Goal: Task Accomplishment & Management: Use online tool/utility

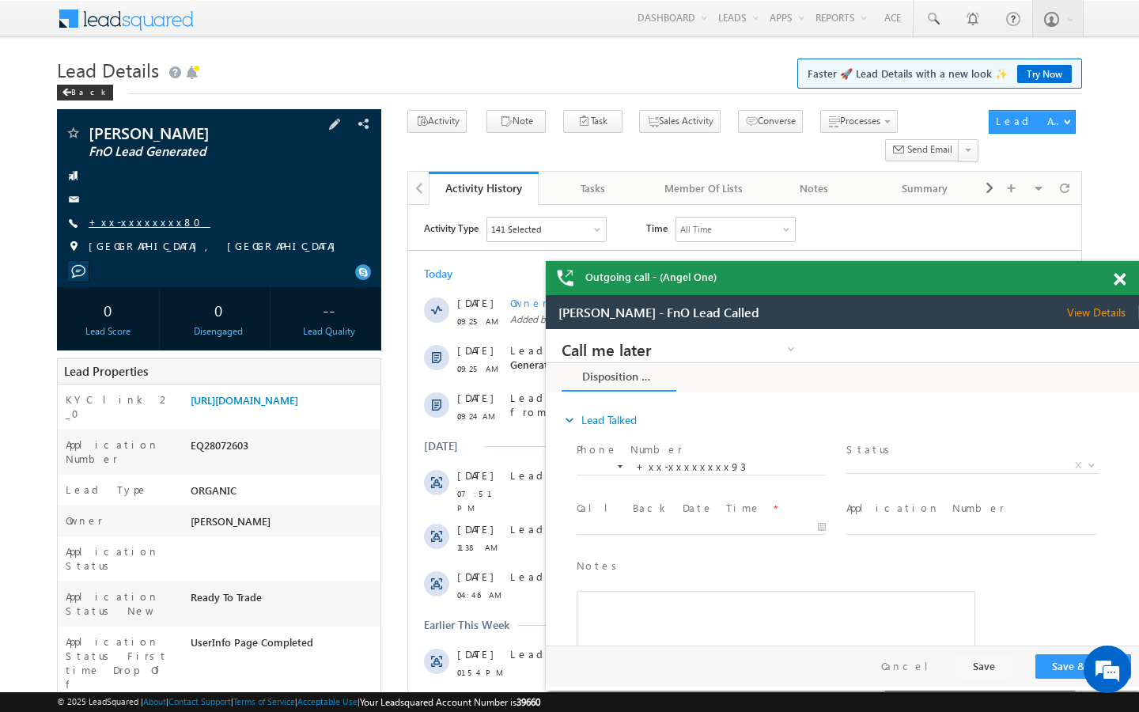
click at [135, 221] on link "+xx-xxxxxxxx80" at bounding box center [150, 221] width 122 height 13
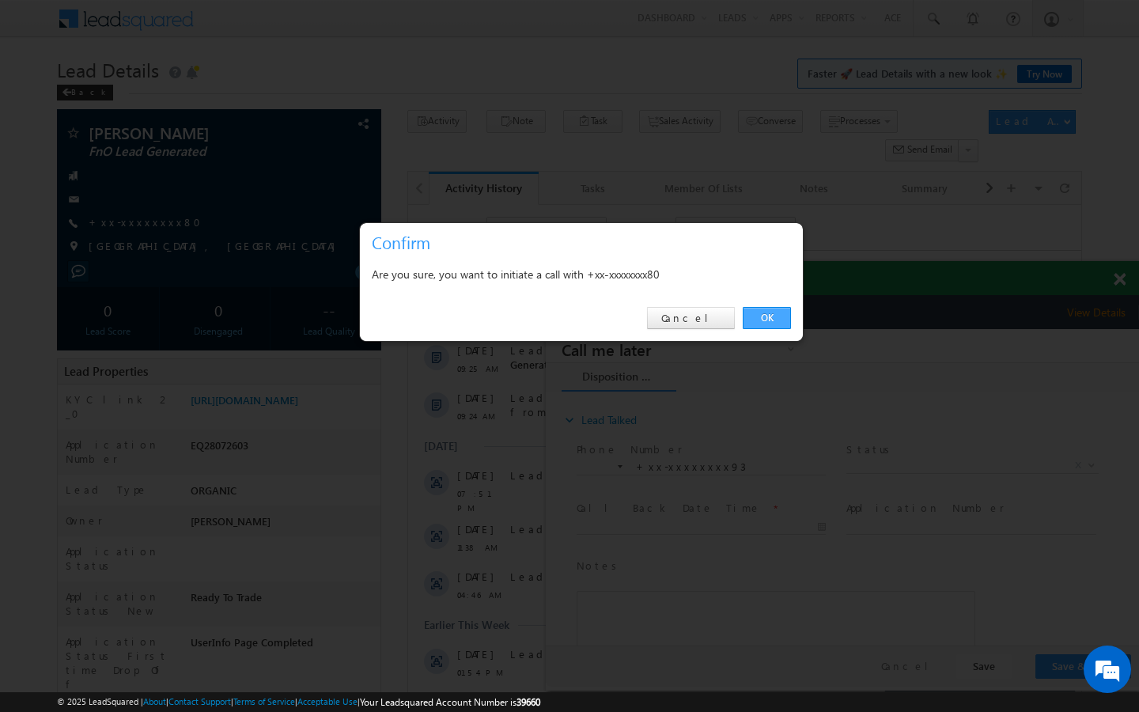
drag, startPoint x: 759, startPoint y: 321, endPoint x: 200, endPoint y: 32, distance: 629.1
click at [759, 321] on link "OK" at bounding box center [767, 318] width 48 height 22
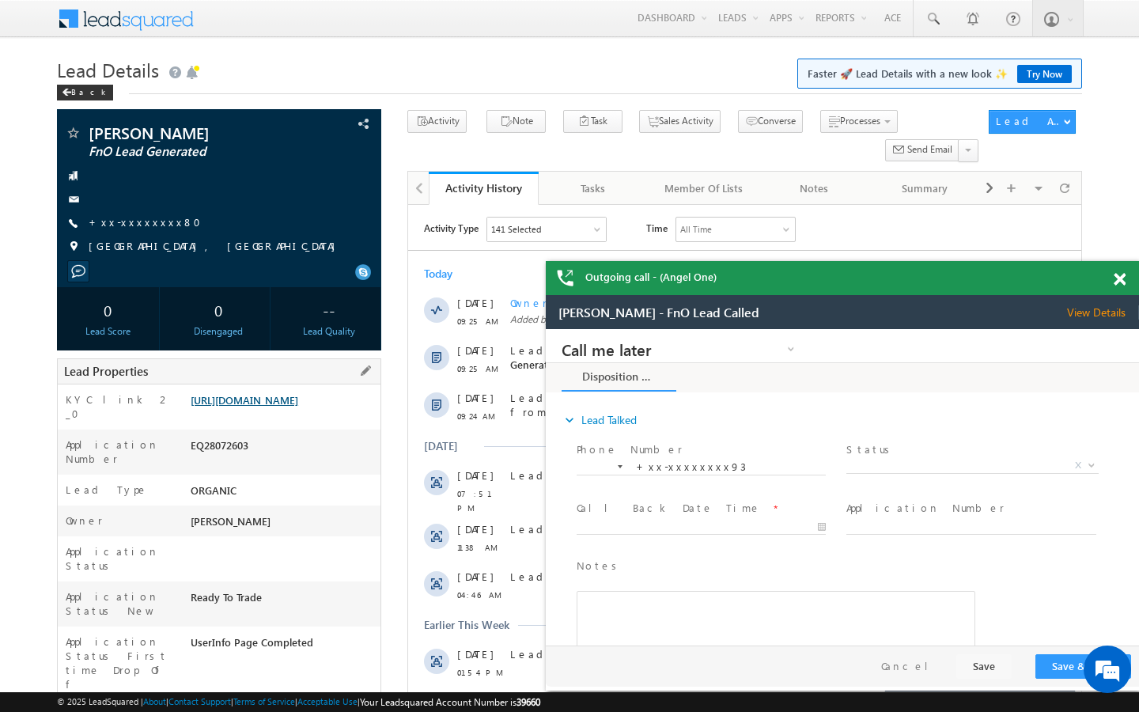
click at [298, 407] on link "https://angelbroking1-pk3em7sa.customui-test.leadsquared.com?leadId=185705b3-13…" at bounding box center [245, 399] width 108 height 13
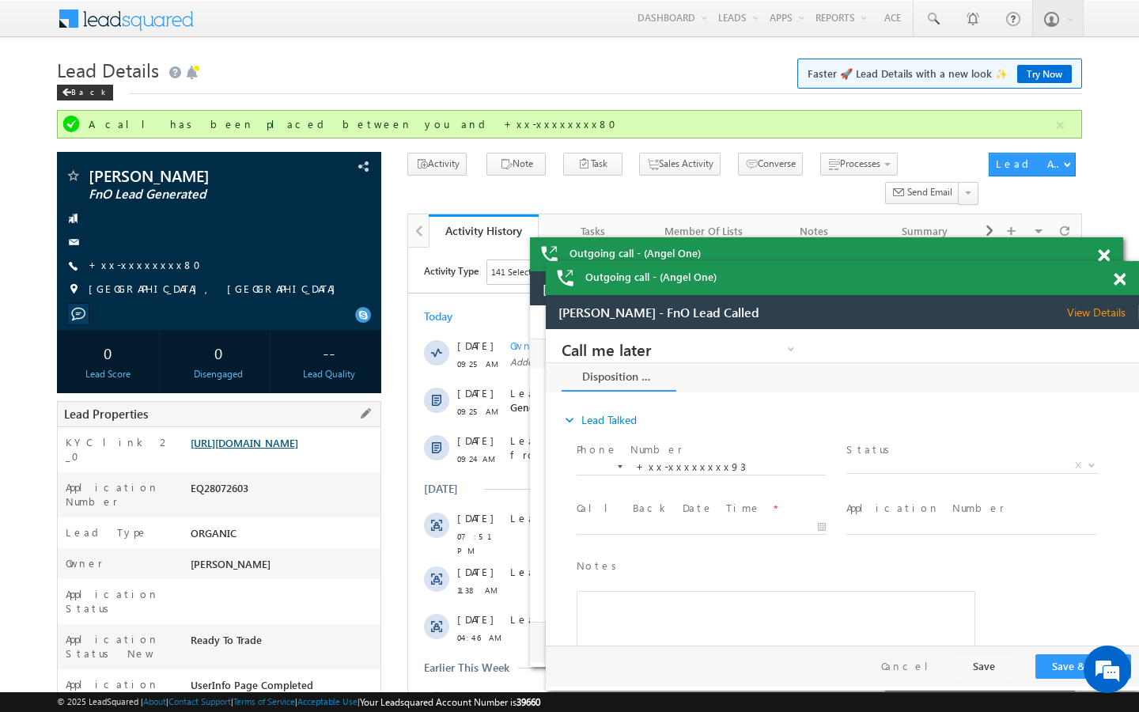
click at [288, 449] on link "https://angelbroking1-pk3em7sa.customui-test.leadsquared.com?leadId=185705b3-13…" at bounding box center [245, 442] width 108 height 13
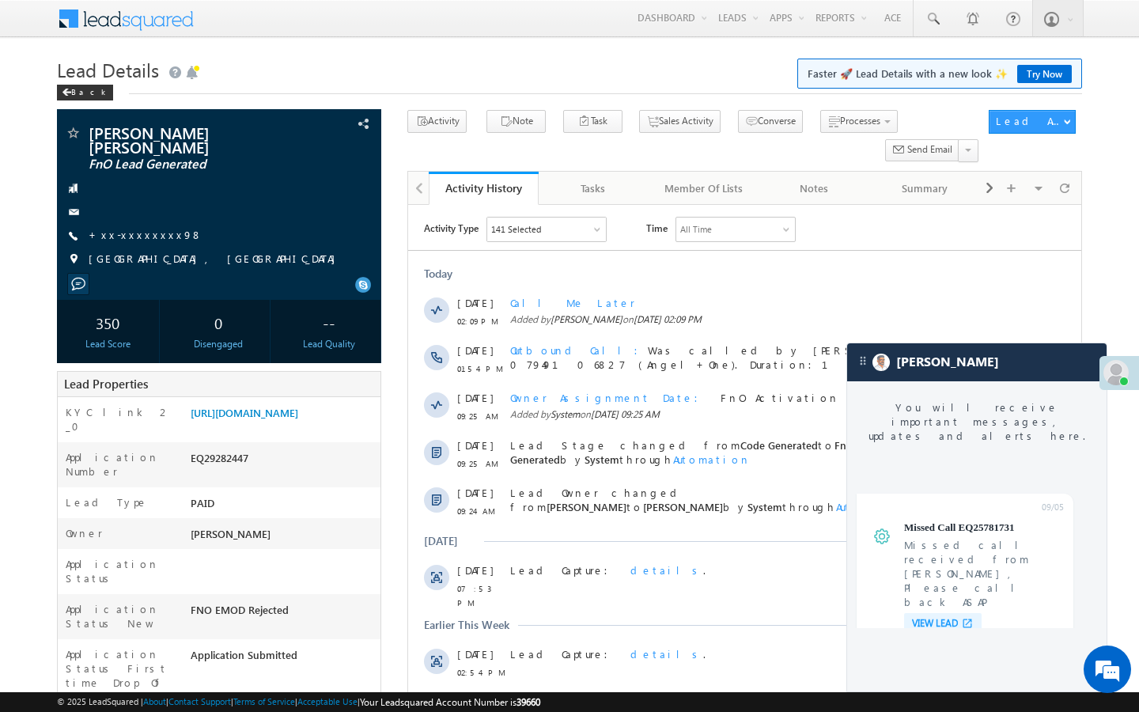
scroll to position [6117, 0]
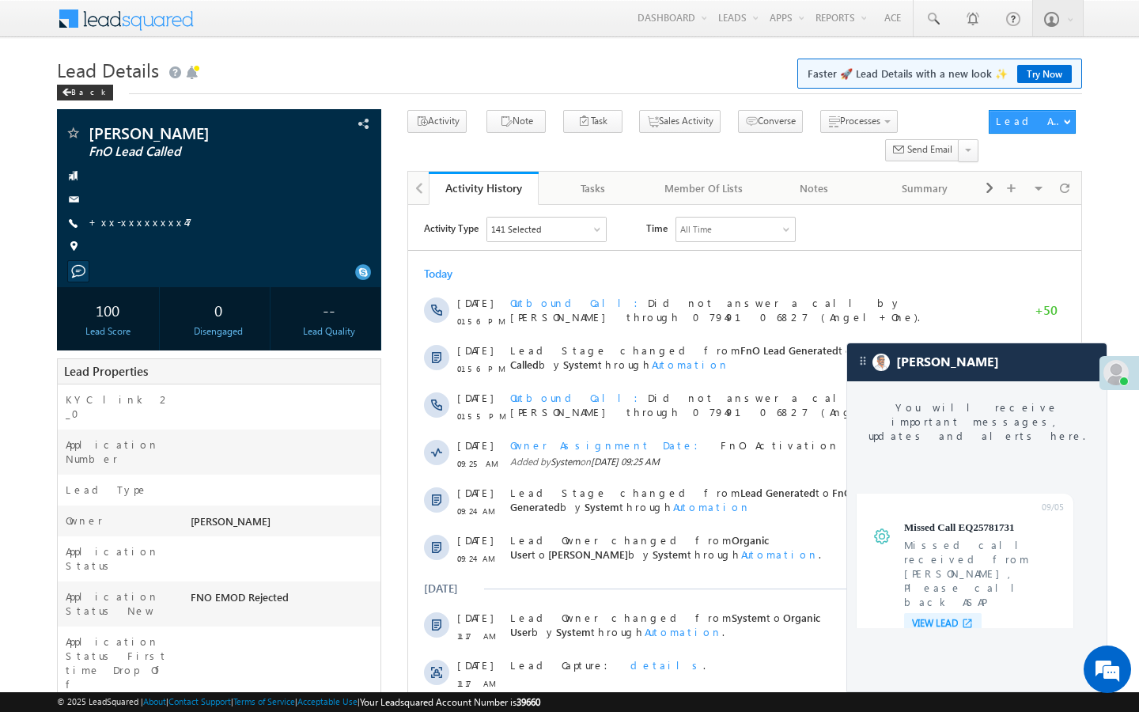
scroll to position [6117, 0]
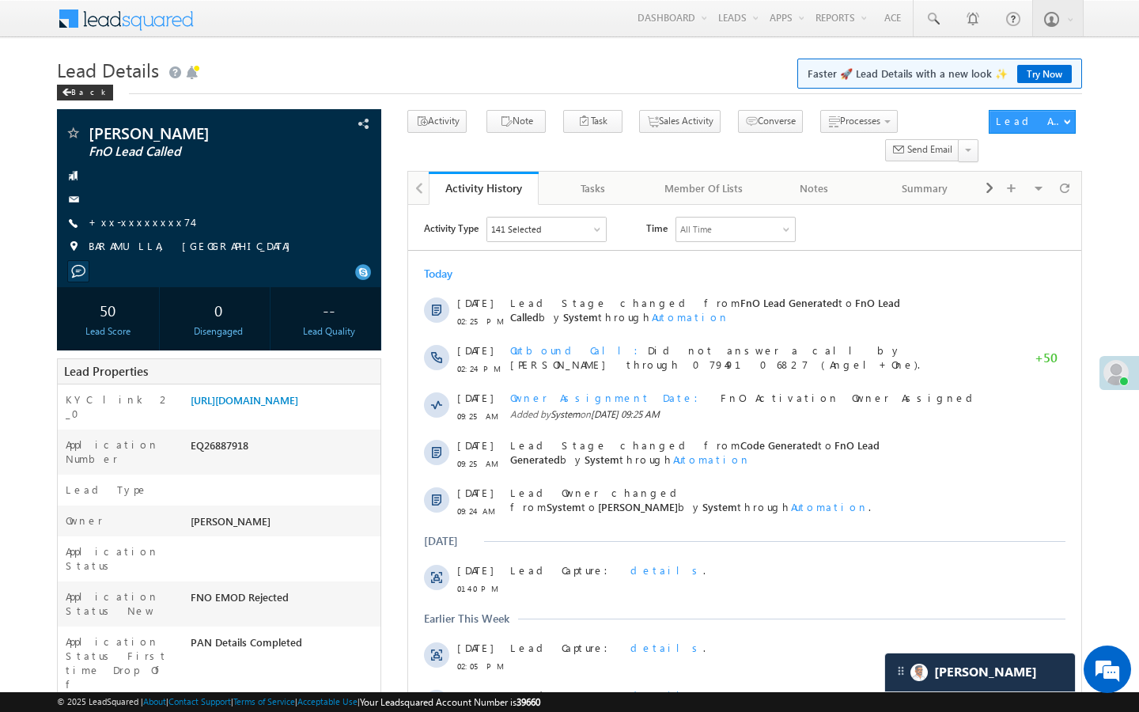
scroll to position [7331, 0]
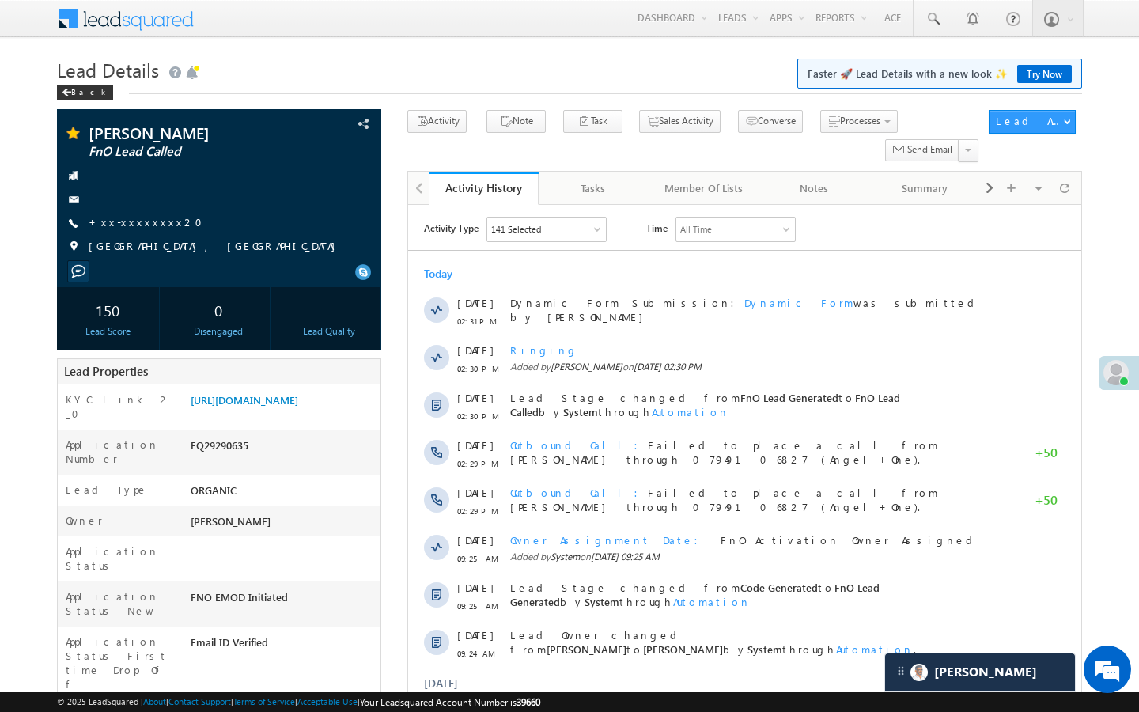
scroll to position [7331, 0]
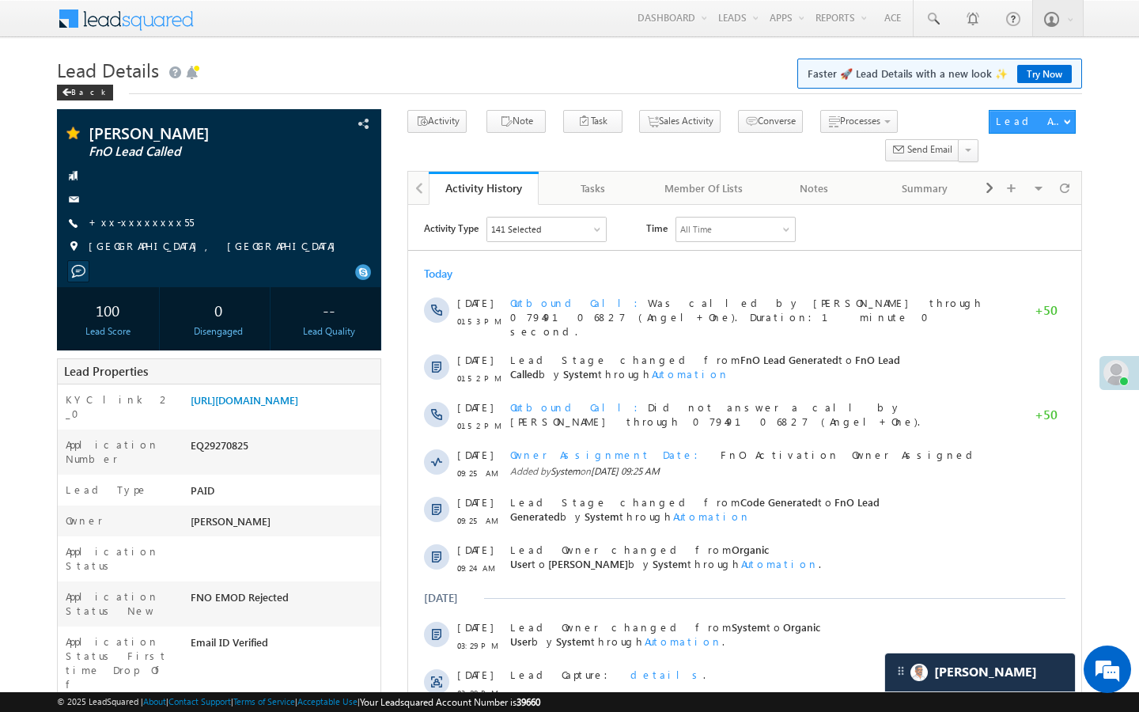
scroll to position [6220, 0]
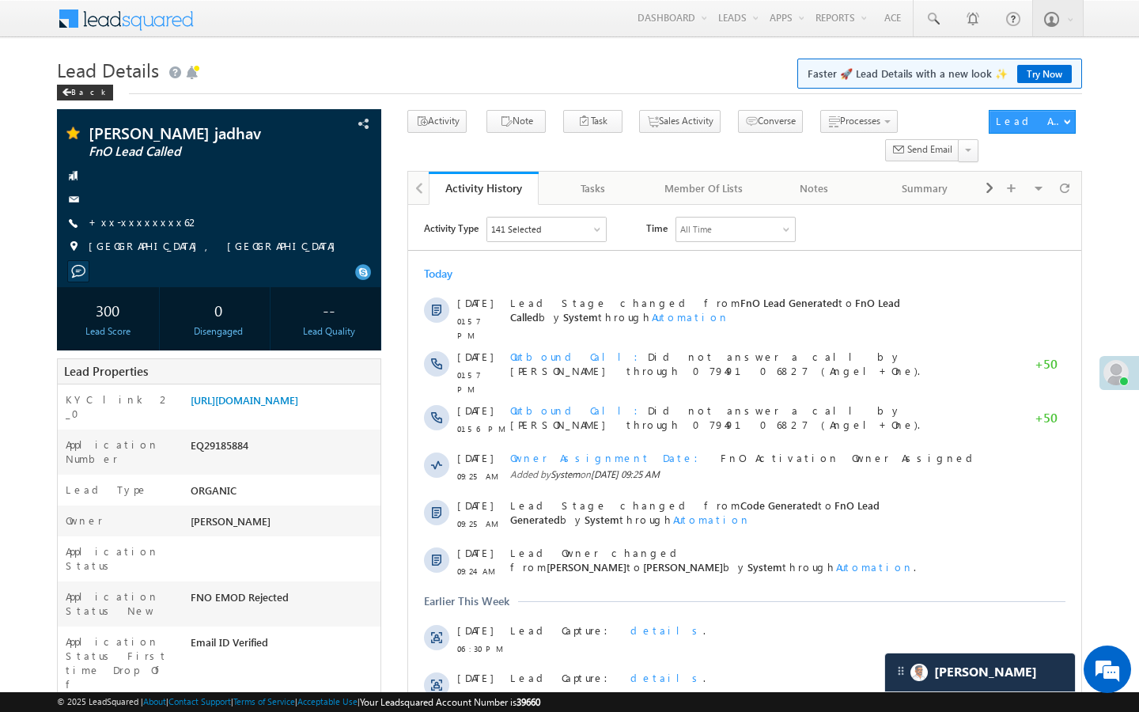
scroll to position [7331, 0]
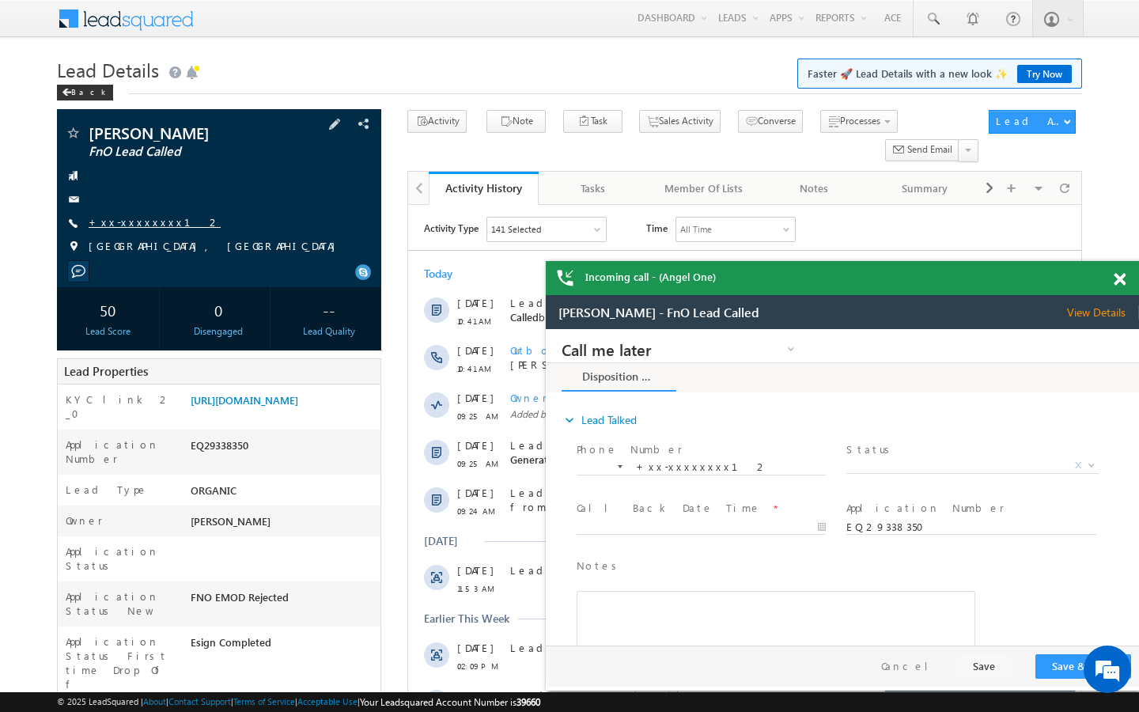
click at [139, 215] on link "+xx-xxxxxxxx12" at bounding box center [155, 221] width 132 height 13
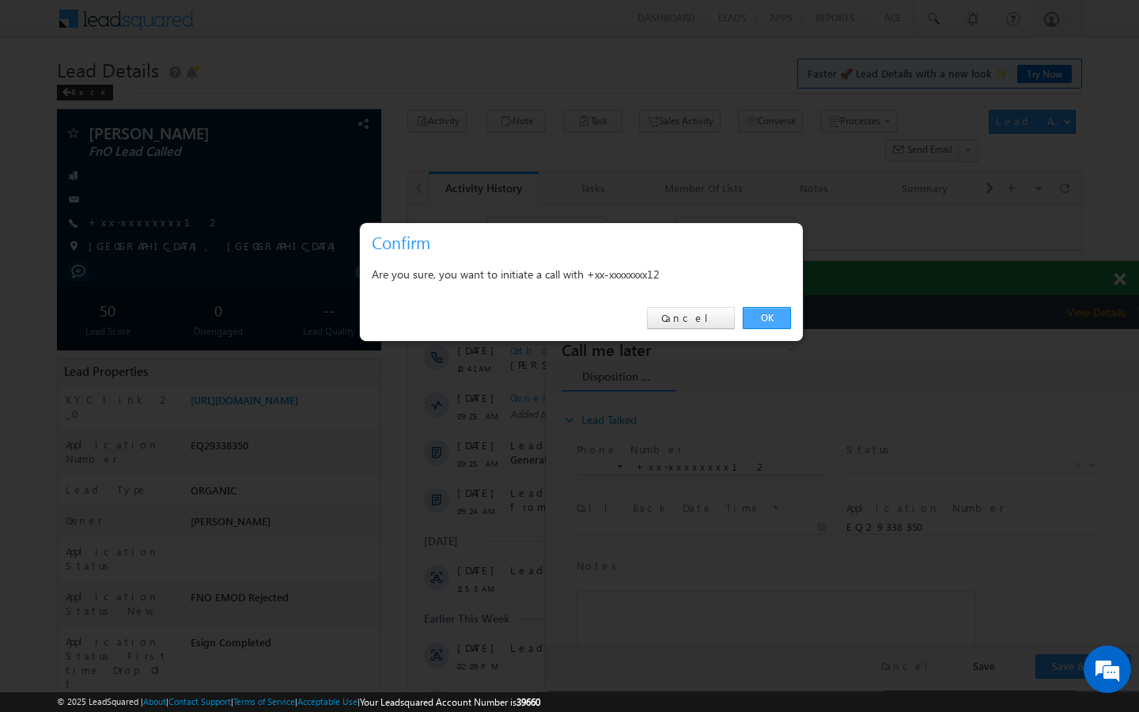
click at [762, 316] on link "OK" at bounding box center [767, 318] width 48 height 22
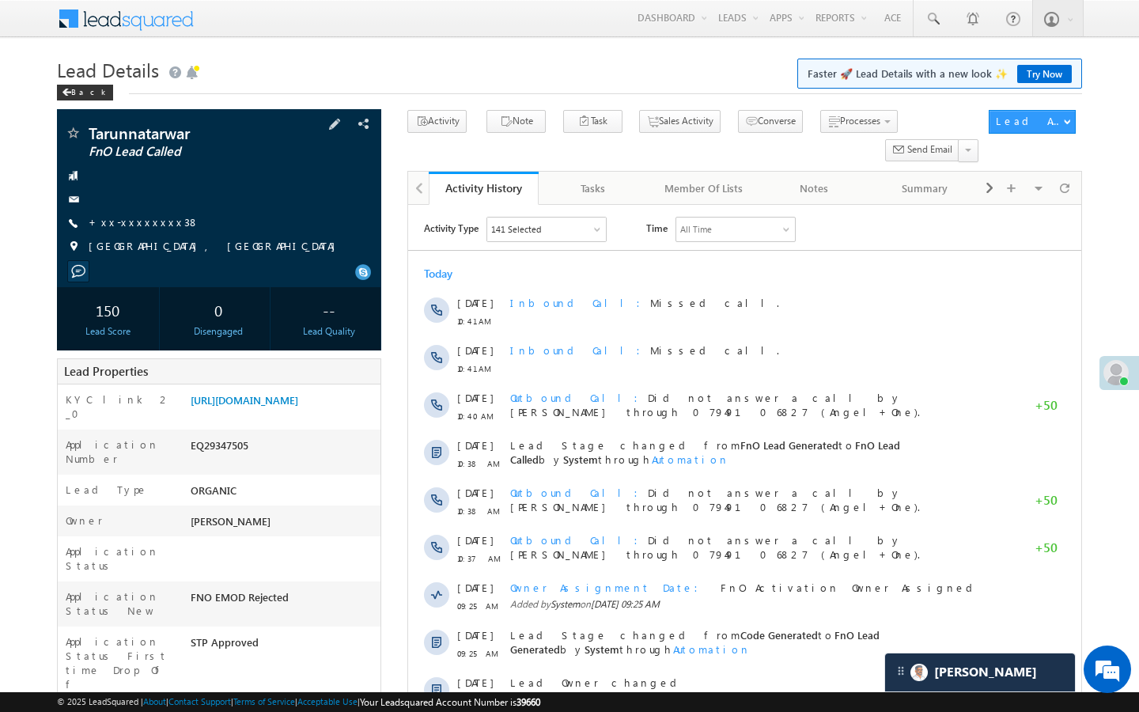
scroll to position [7517, 0]
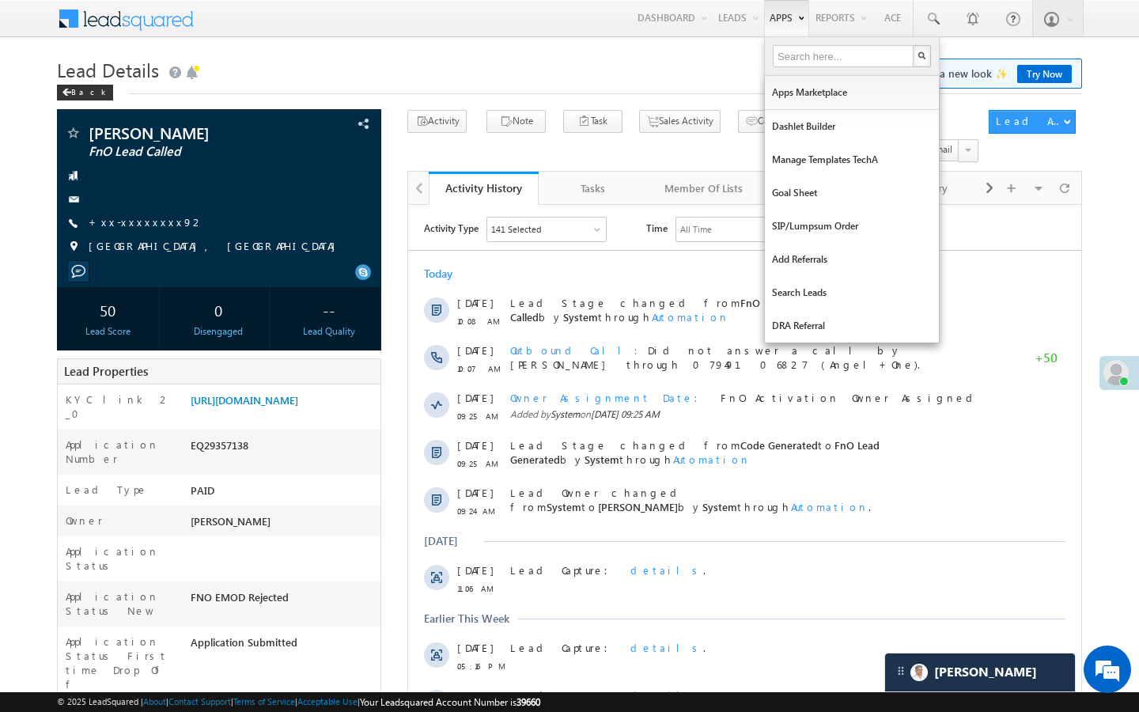
scroll to position [7517, 0]
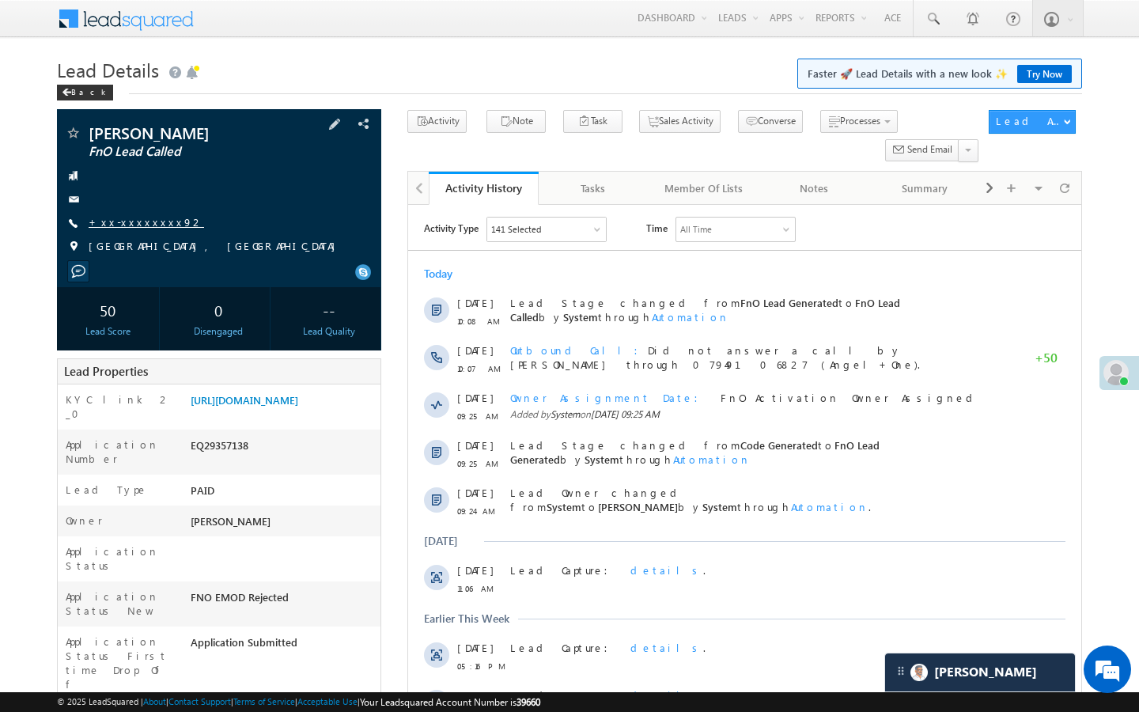
click at [145, 225] on link "+xx-xxxxxxxx92" at bounding box center [146, 221] width 115 height 13
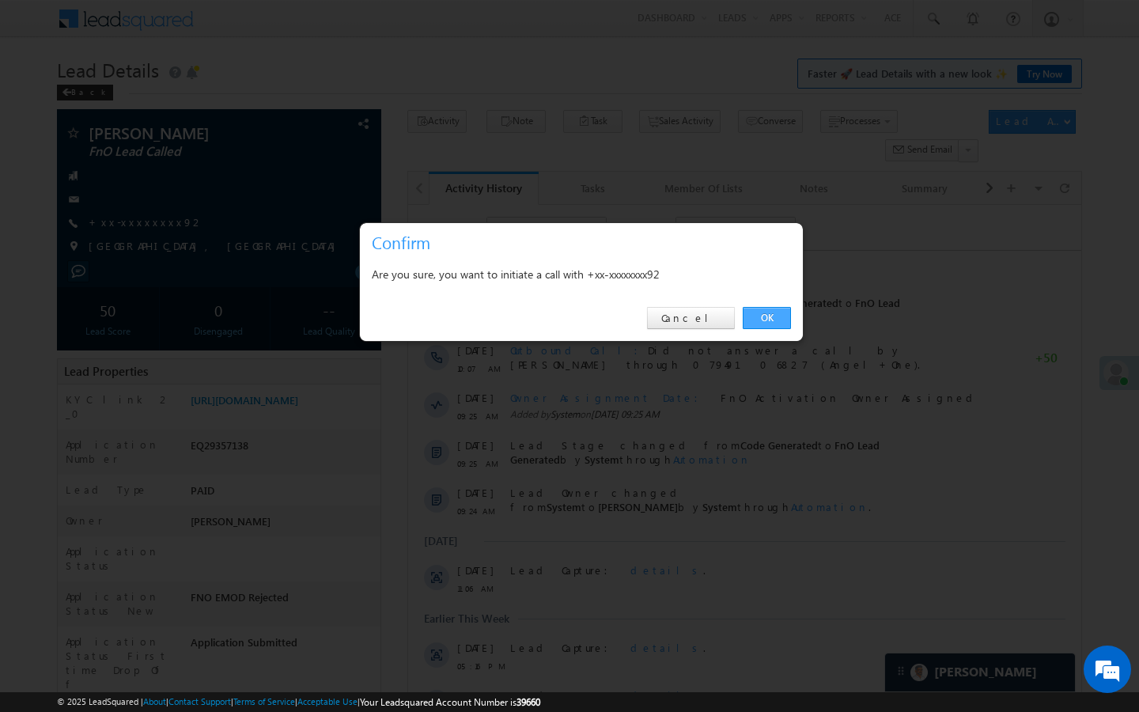
click at [763, 328] on link "OK" at bounding box center [767, 318] width 48 height 22
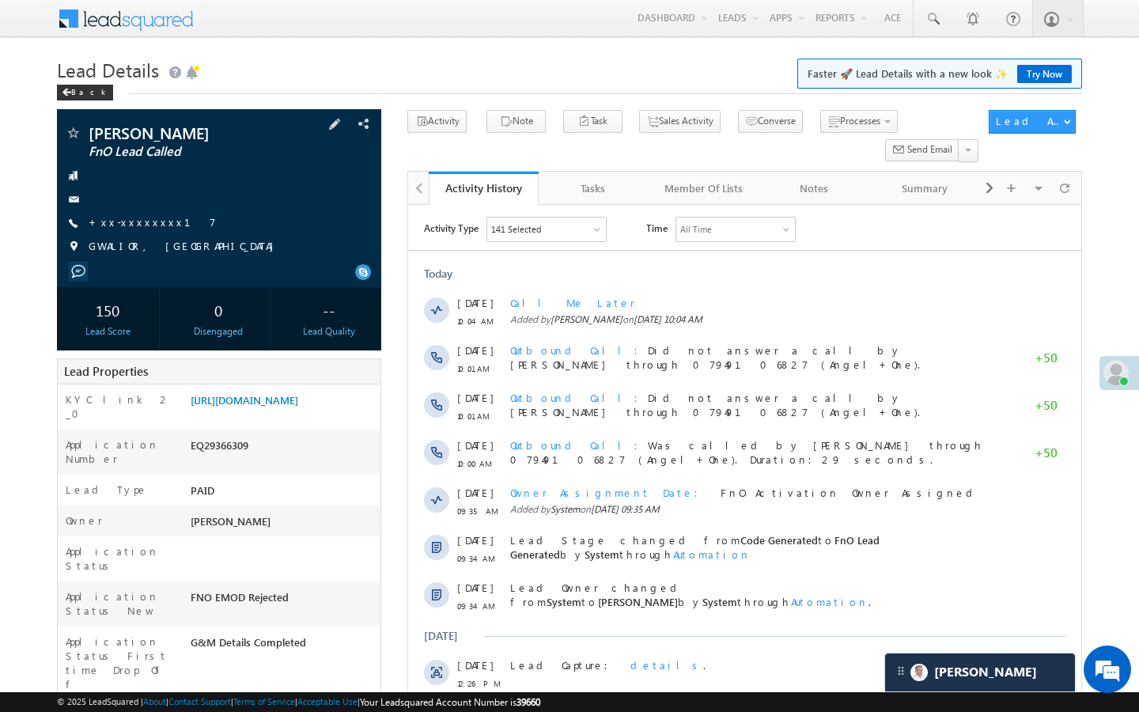
scroll to position [7517, 0]
click at [137, 222] on link "+xx-xxxxxxxx17" at bounding box center [152, 221] width 127 height 13
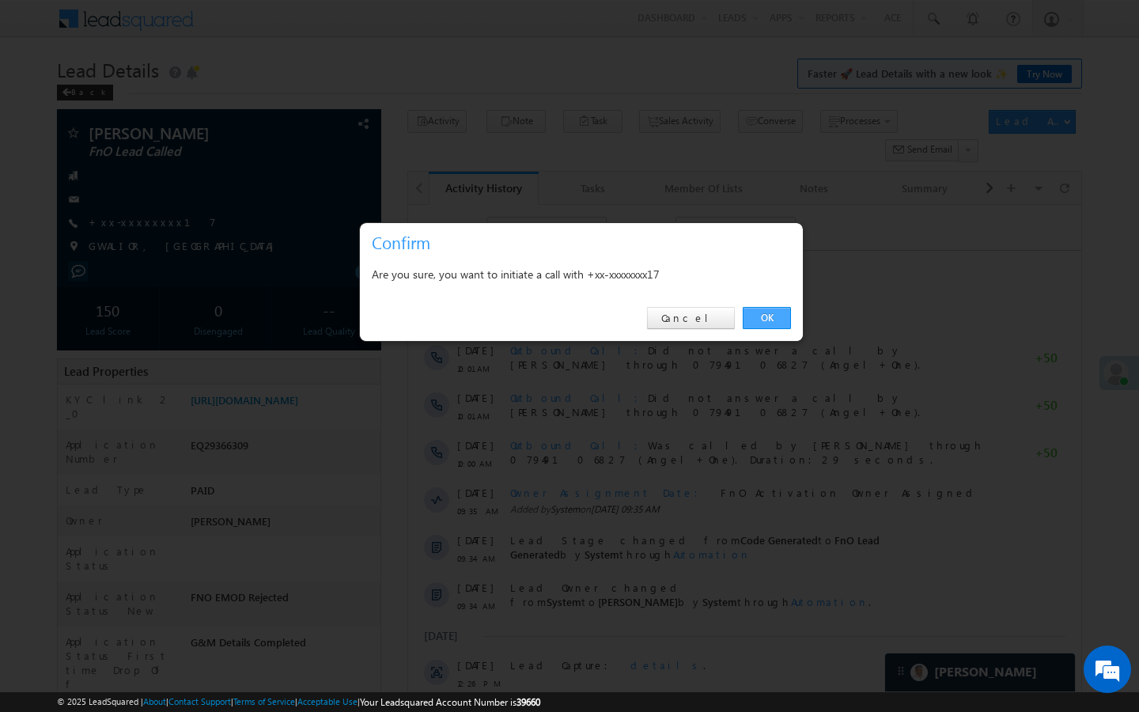
click at [773, 319] on link "OK" at bounding box center [767, 318] width 48 height 22
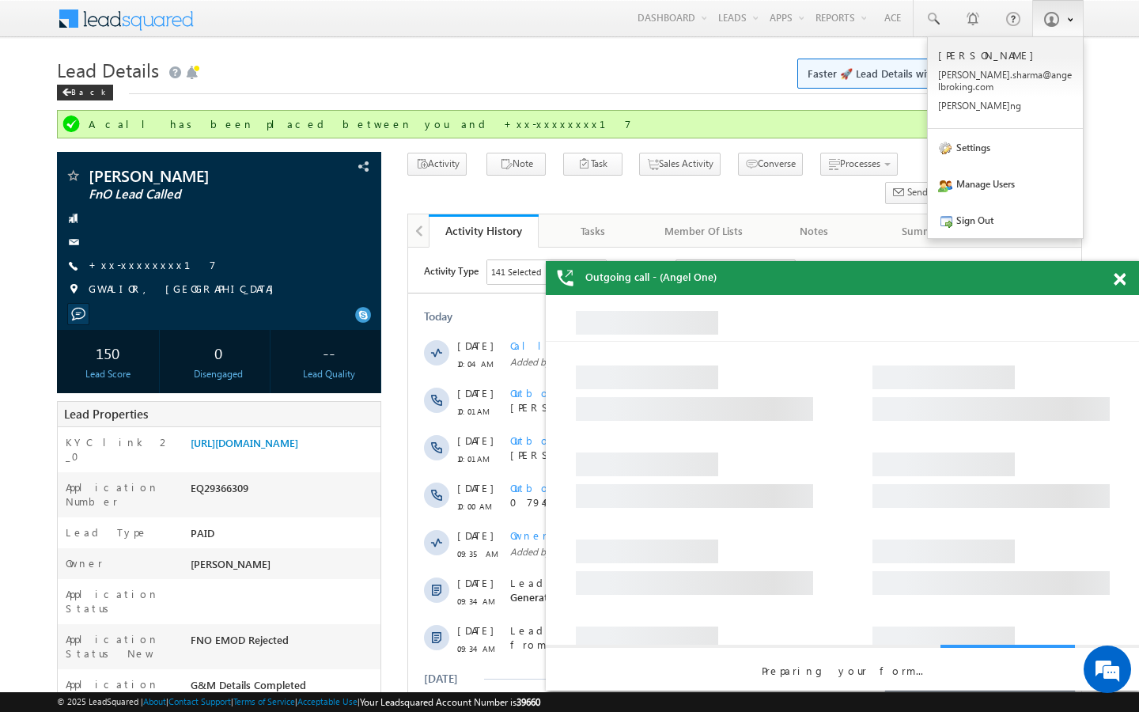
scroll to position [0, 0]
